Goal: Share content: Share content

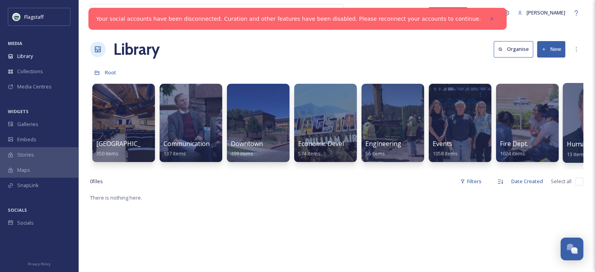
click at [574, 111] on div at bounding box center [594, 123] width 64 height 80
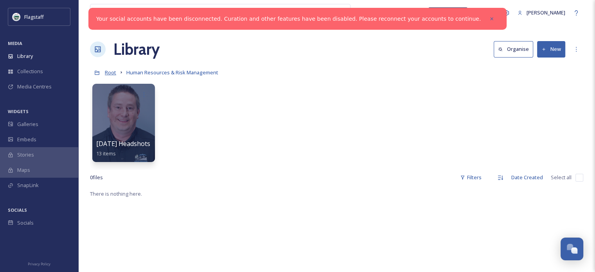
click at [110, 73] on span "Root" at bounding box center [110, 72] width 11 height 7
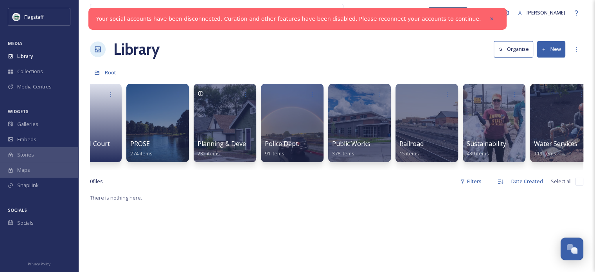
scroll to position [0, 784]
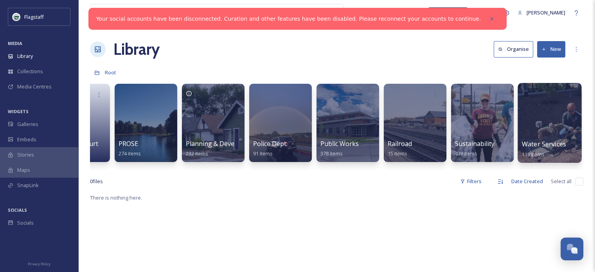
click at [551, 129] on div at bounding box center [549, 123] width 64 height 80
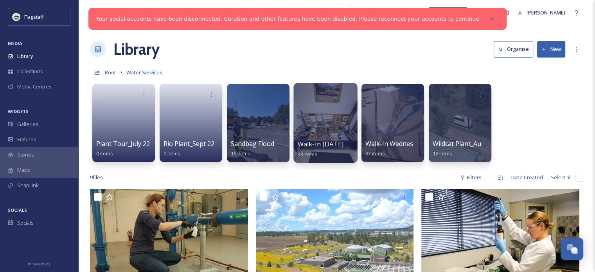
click at [337, 114] on div at bounding box center [325, 123] width 64 height 80
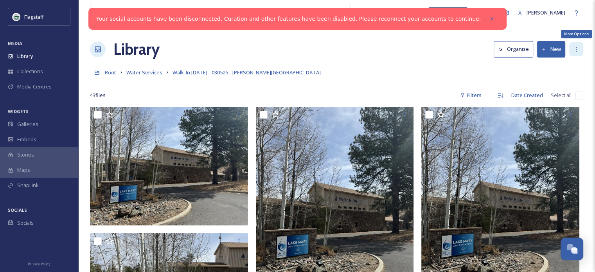
click at [579, 50] on div "More Options" at bounding box center [576, 49] width 14 height 14
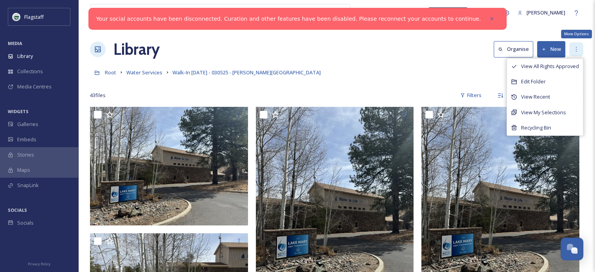
click at [576, 45] on div "More Options" at bounding box center [576, 49] width 14 height 14
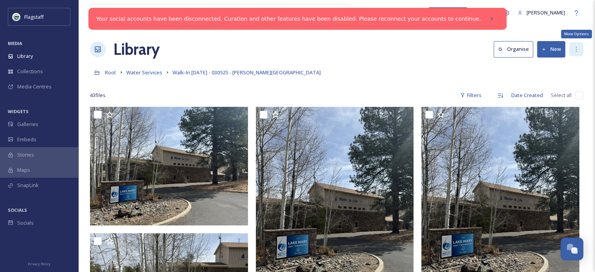
click at [575, 51] on icon at bounding box center [575, 49] width 1 height 5
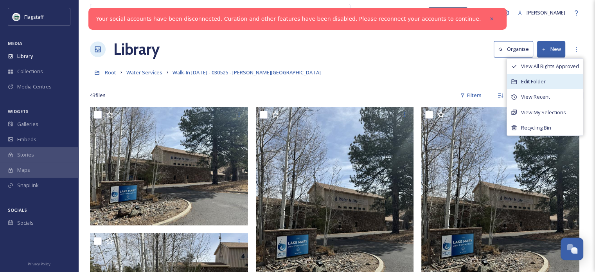
click at [558, 77] on div "Edit Folder" at bounding box center [545, 81] width 76 height 15
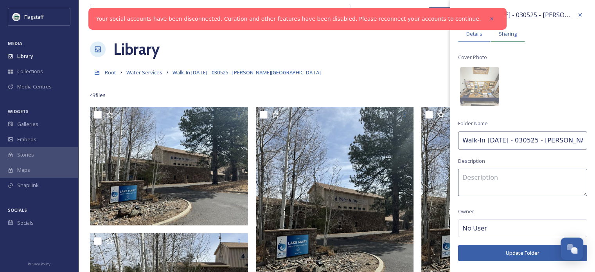
click at [516, 35] on div "Sharing" at bounding box center [507, 34] width 34 height 16
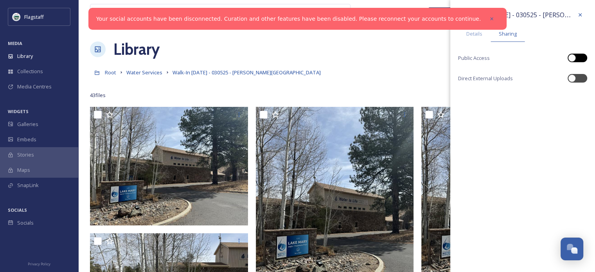
click at [575, 55] on div at bounding box center [577, 58] width 20 height 9
checkbox input "true"
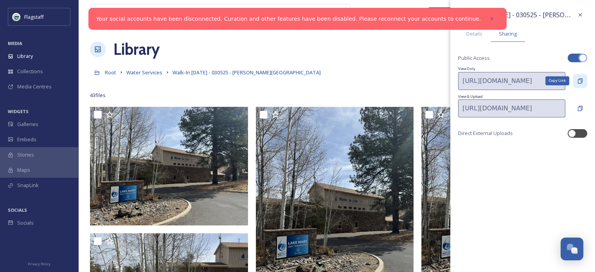
click at [585, 83] on div "Copy Link" at bounding box center [580, 81] width 14 height 14
click at [156, 73] on span "Water Services" at bounding box center [144, 72] width 36 height 7
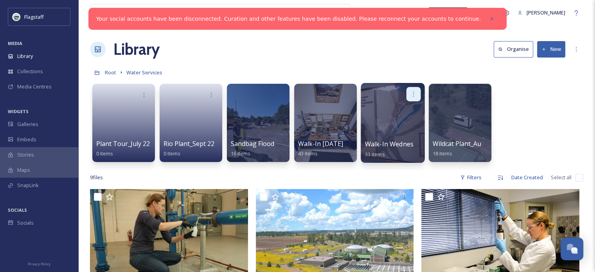
click at [410, 98] on div at bounding box center [413, 94] width 14 height 14
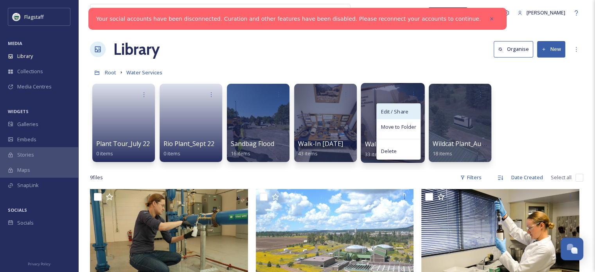
click at [402, 112] on span "Edit / Share" at bounding box center [393, 111] width 27 height 8
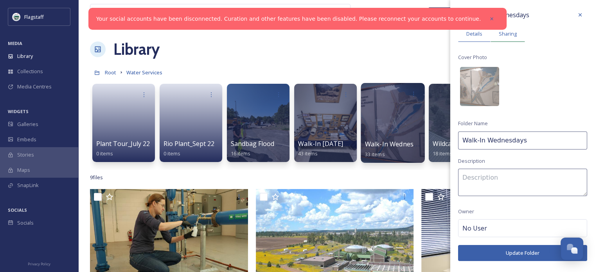
click at [513, 31] on span "Sharing" at bounding box center [507, 33] width 18 height 7
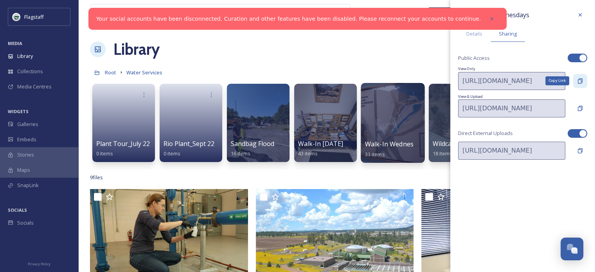
click at [579, 81] on icon at bounding box center [580, 81] width 6 height 6
click at [404, 126] on div at bounding box center [392, 123] width 64 height 80
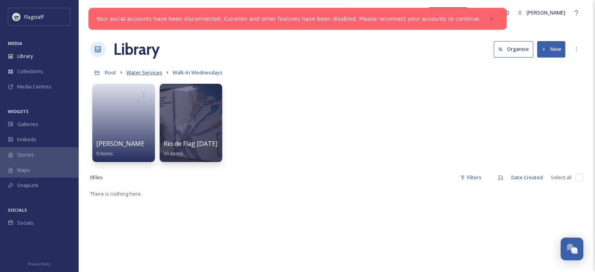
click at [151, 74] on span "Water Services" at bounding box center [144, 72] width 36 height 7
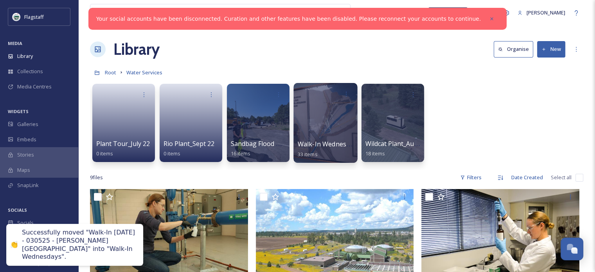
click at [316, 119] on div at bounding box center [325, 123] width 64 height 80
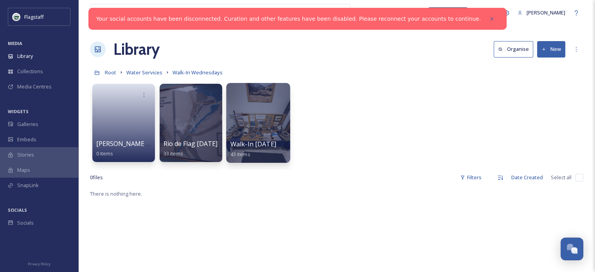
click at [263, 131] on div at bounding box center [258, 123] width 64 height 80
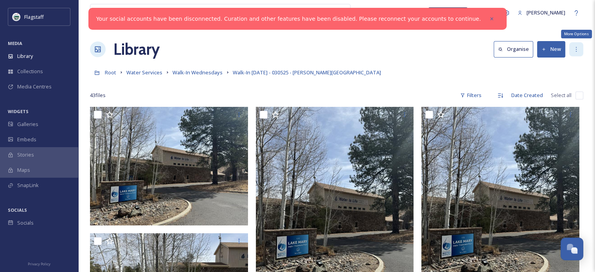
click at [574, 47] on icon at bounding box center [576, 49] width 6 height 6
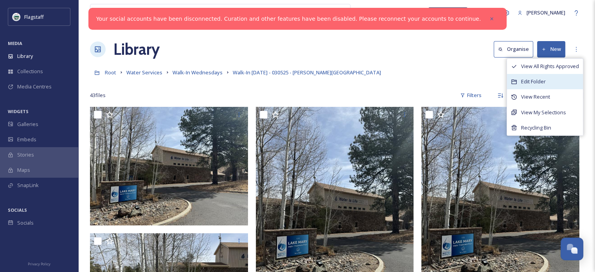
click at [528, 79] on span "Edit Folder" at bounding box center [533, 81] width 25 height 7
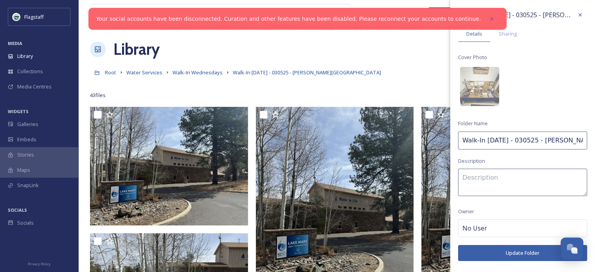
click at [522, 142] on input "Walk-In [DATE] - 030525 - [PERSON_NAME][GEOGRAPHIC_DATA]" at bounding box center [522, 140] width 129 height 18
type input "[DATE] - [PERSON_NAME][GEOGRAPHIC_DATA]"
click at [485, 255] on button "Update Folder" at bounding box center [522, 253] width 129 height 16
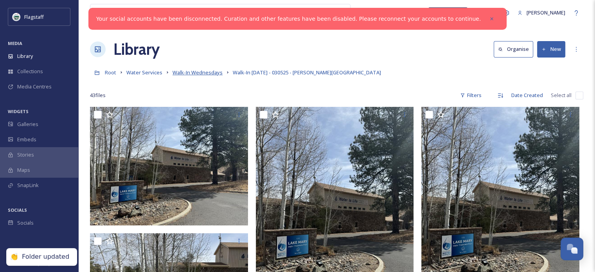
click at [202, 70] on span "Walk-In Wednesdays" at bounding box center [197, 72] width 50 height 7
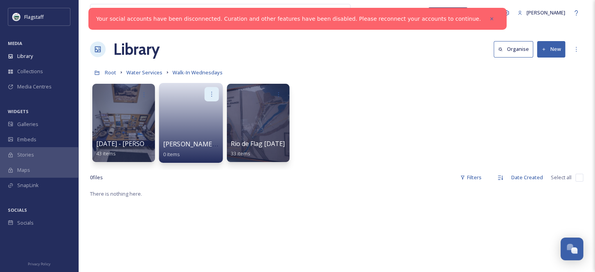
click at [208, 90] on div at bounding box center [211, 94] width 14 height 14
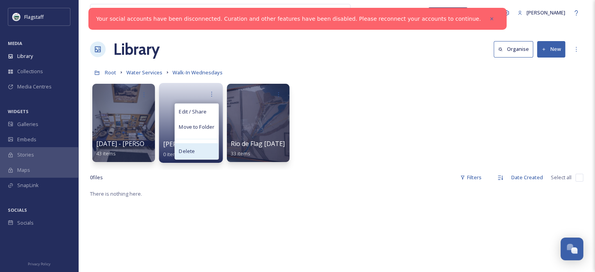
click at [197, 148] on div "Delete" at bounding box center [196, 151] width 43 height 16
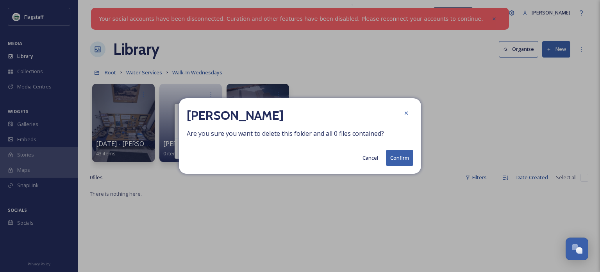
click at [398, 156] on button "Confirm" at bounding box center [399, 158] width 27 height 16
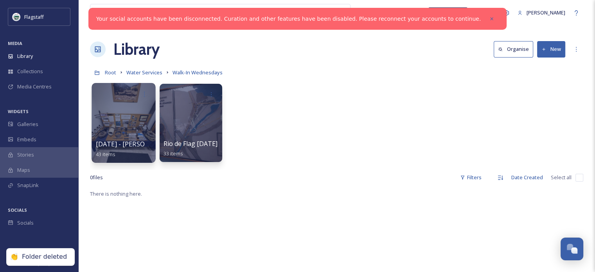
click at [126, 123] on div at bounding box center [123, 123] width 64 height 80
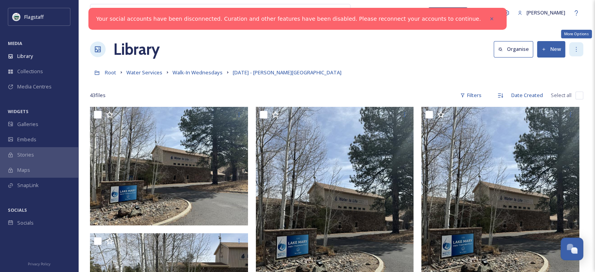
click at [577, 48] on icon at bounding box center [576, 49] width 6 height 6
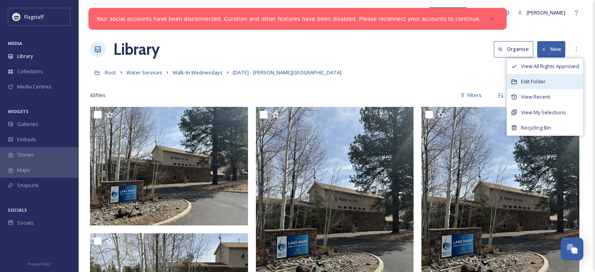
click at [555, 84] on div "Edit Folder" at bounding box center [545, 81] width 76 height 15
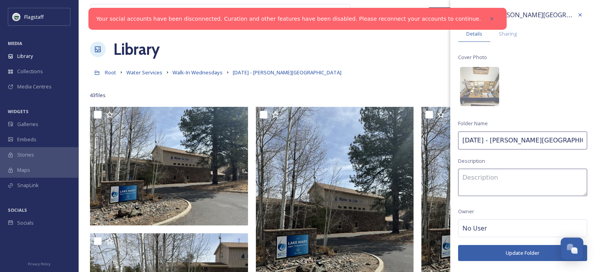
click at [493, 142] on input "[DATE] - [PERSON_NAME][GEOGRAPHIC_DATA]" at bounding box center [522, 140] width 129 height 18
drag, startPoint x: 482, startPoint y: 140, endPoint x: 458, endPoint y: 140, distance: 23.9
click at [458, 140] on input "[DATE] - [PERSON_NAME][GEOGRAPHIC_DATA]" at bounding box center [522, 140] width 129 height 18
paste input "[DATE]"
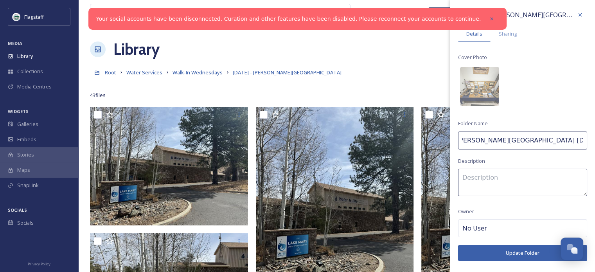
type input "[PERSON_NAME][GEOGRAPHIC_DATA] [DATE]"
click at [490, 251] on button "Update Folder" at bounding box center [522, 253] width 129 height 16
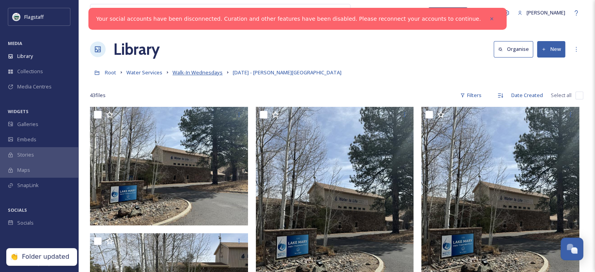
click at [210, 75] on span "Walk-In Wednesdays" at bounding box center [197, 72] width 50 height 7
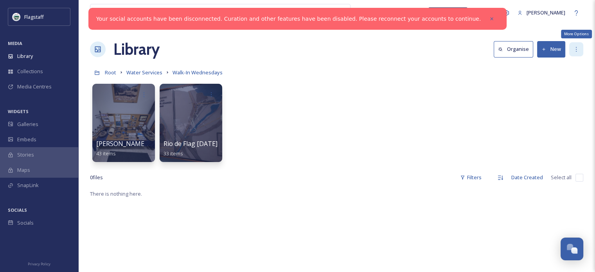
click at [573, 47] on icon at bounding box center [576, 49] width 6 height 6
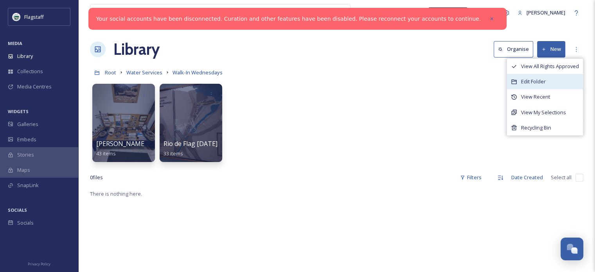
click at [553, 79] on div "Edit Folder" at bounding box center [545, 81] width 76 height 15
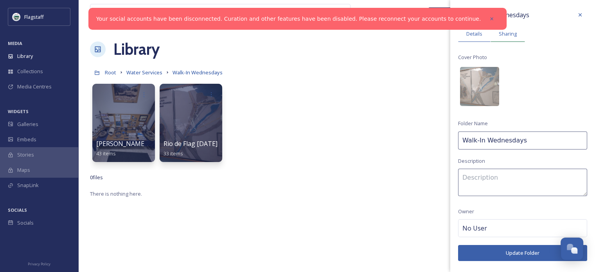
click at [512, 29] on div "Sharing" at bounding box center [507, 34] width 34 height 16
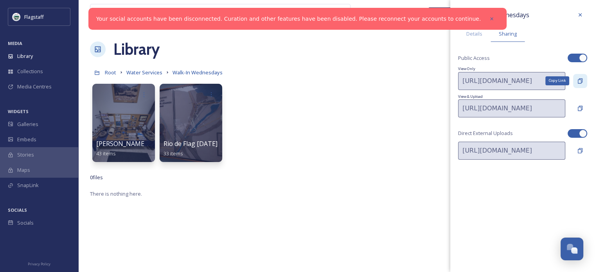
click at [578, 78] on icon at bounding box center [580, 81] width 6 height 6
click at [134, 73] on span "Water Services" at bounding box center [144, 72] width 36 height 7
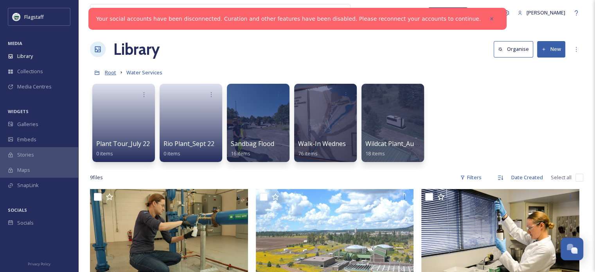
click at [113, 73] on span "Root" at bounding box center [110, 72] width 11 height 7
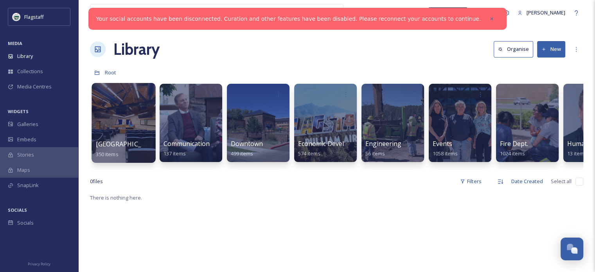
click at [137, 129] on div at bounding box center [123, 123] width 64 height 80
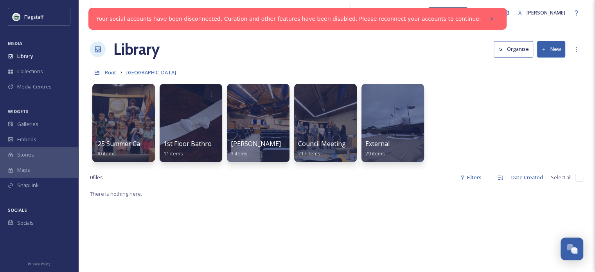
click at [111, 72] on span "Root" at bounding box center [110, 72] width 11 height 7
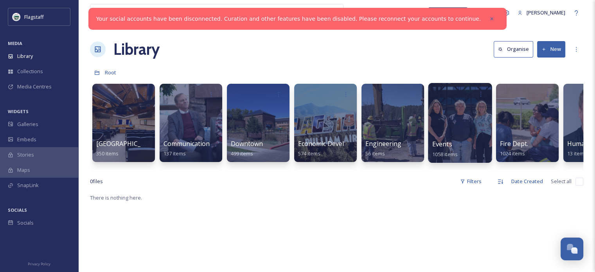
click at [440, 111] on div at bounding box center [460, 123] width 64 height 80
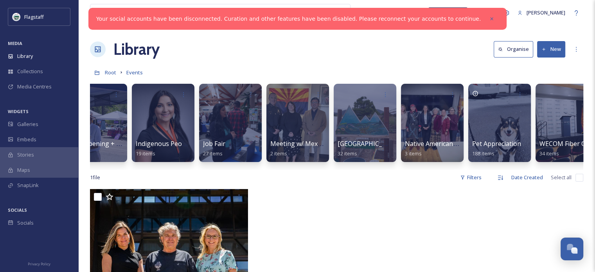
scroll to position [0, 701]
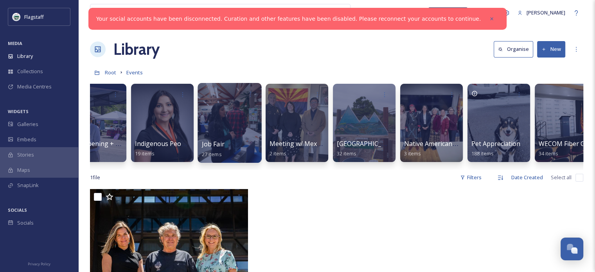
click at [239, 109] on div at bounding box center [229, 123] width 64 height 80
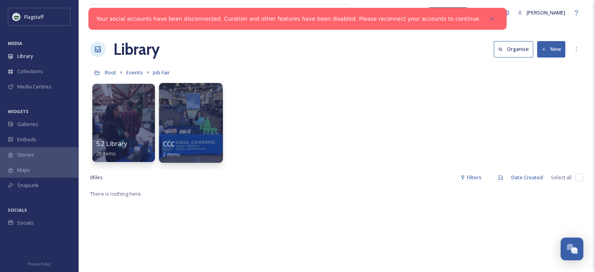
click at [190, 124] on div at bounding box center [191, 123] width 64 height 80
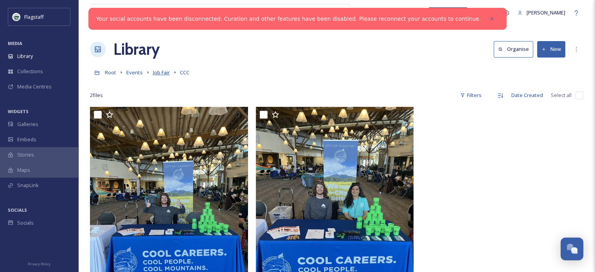
click at [158, 74] on span "Job Fair" at bounding box center [161, 72] width 17 height 7
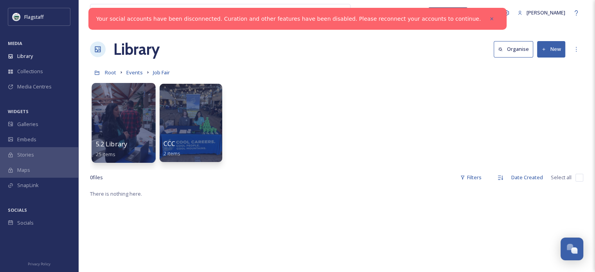
click at [124, 123] on div at bounding box center [123, 123] width 64 height 80
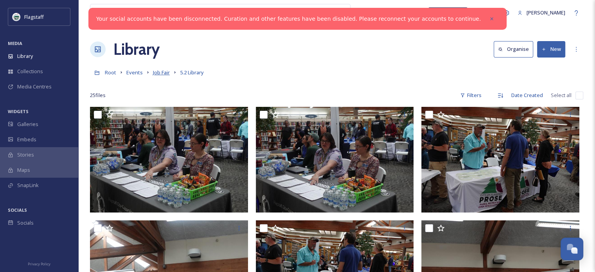
click at [162, 74] on span "Job Fair" at bounding box center [161, 72] width 17 height 7
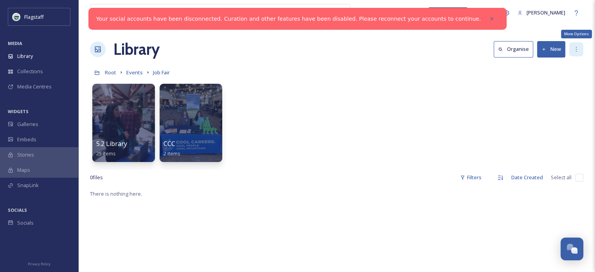
click at [582, 49] on div "More Options" at bounding box center [576, 49] width 14 height 14
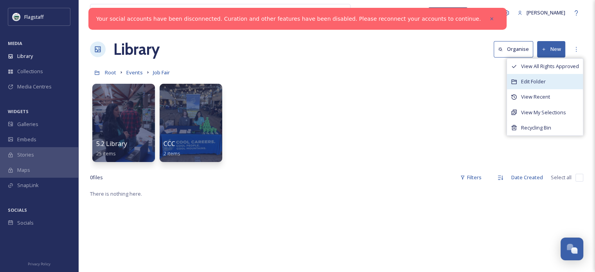
click at [559, 81] on div "Edit Folder" at bounding box center [545, 81] width 76 height 15
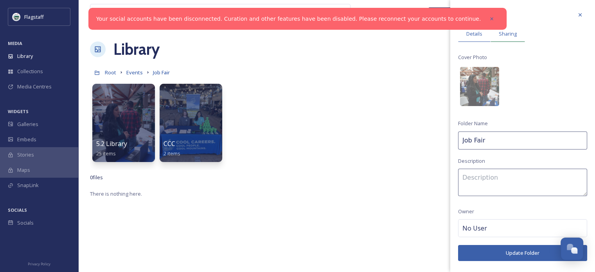
click at [510, 35] on span "Sharing" at bounding box center [507, 33] width 18 height 7
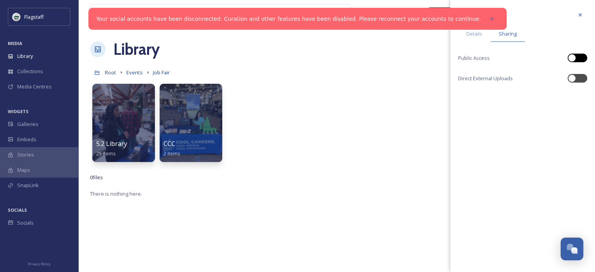
click at [575, 57] on div at bounding box center [572, 58] width 8 height 8
checkbox input "true"
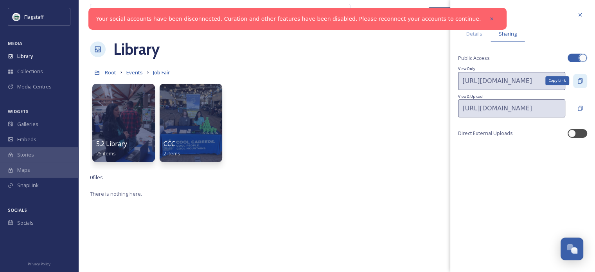
click at [585, 81] on div "Copy Link" at bounding box center [580, 81] width 14 height 14
click at [134, 75] on span "Events" at bounding box center [134, 72] width 16 height 7
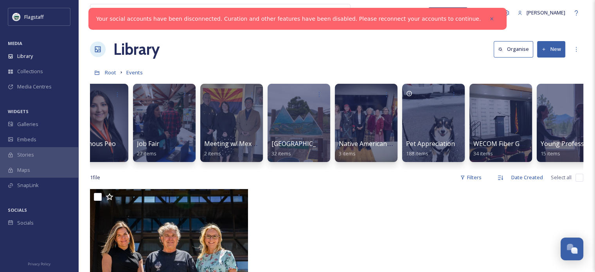
scroll to position [0, 784]
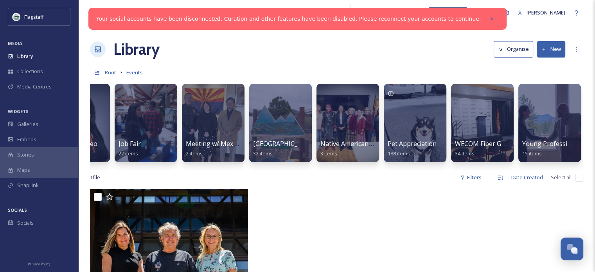
click at [113, 72] on span "Root" at bounding box center [110, 72] width 11 height 7
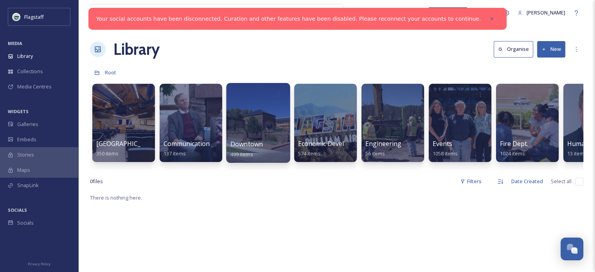
click at [240, 114] on div at bounding box center [258, 123] width 64 height 80
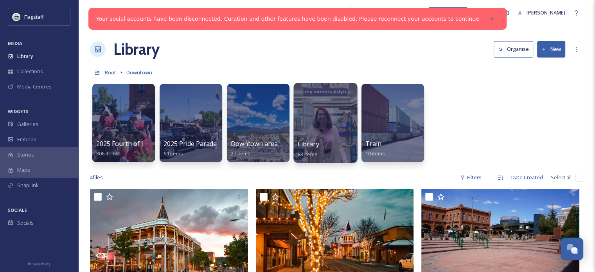
click at [321, 118] on div at bounding box center [325, 123] width 64 height 80
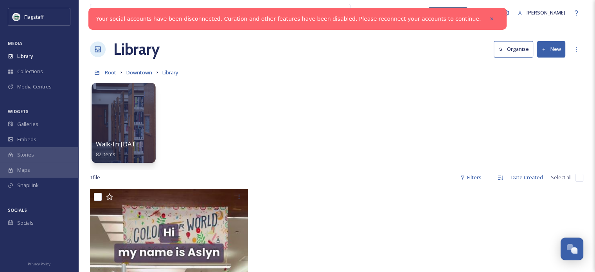
click at [136, 113] on div at bounding box center [123, 123] width 64 height 80
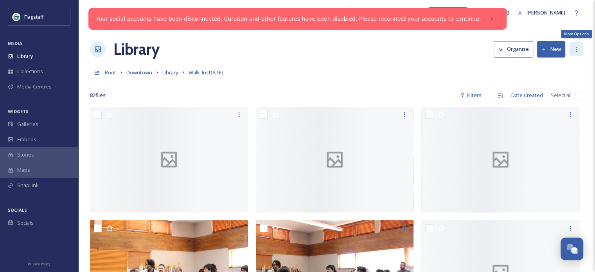
click at [579, 48] on div "More Options" at bounding box center [576, 49] width 14 height 14
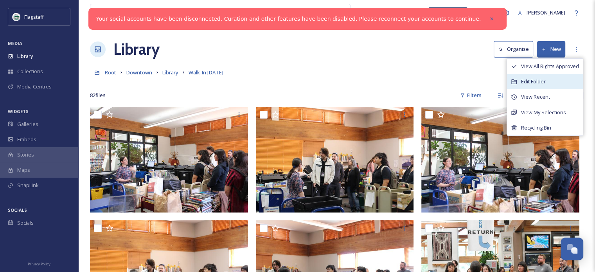
click at [538, 79] on span "Edit Folder" at bounding box center [533, 81] width 25 height 7
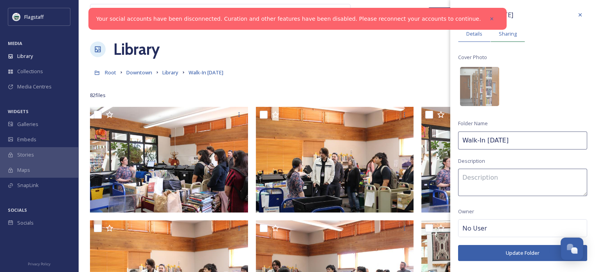
click at [497, 37] on div "Sharing" at bounding box center [507, 34] width 34 height 16
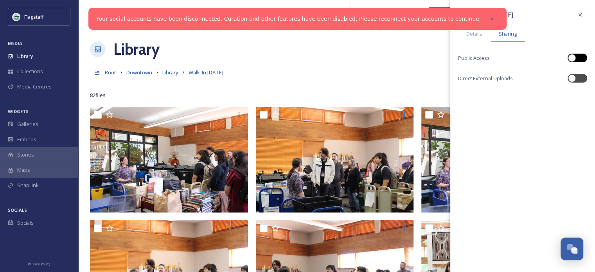
click at [573, 59] on div at bounding box center [572, 58] width 8 height 8
checkbox input "true"
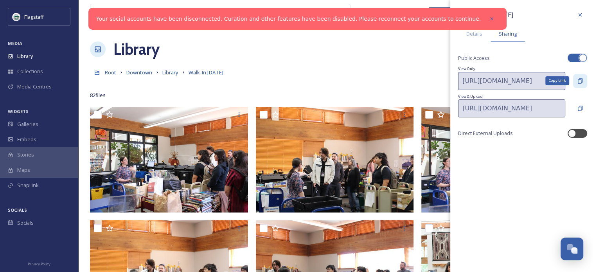
click at [578, 83] on icon at bounding box center [580, 81] width 6 height 6
